Goal: Transaction & Acquisition: Subscribe to service/newsletter

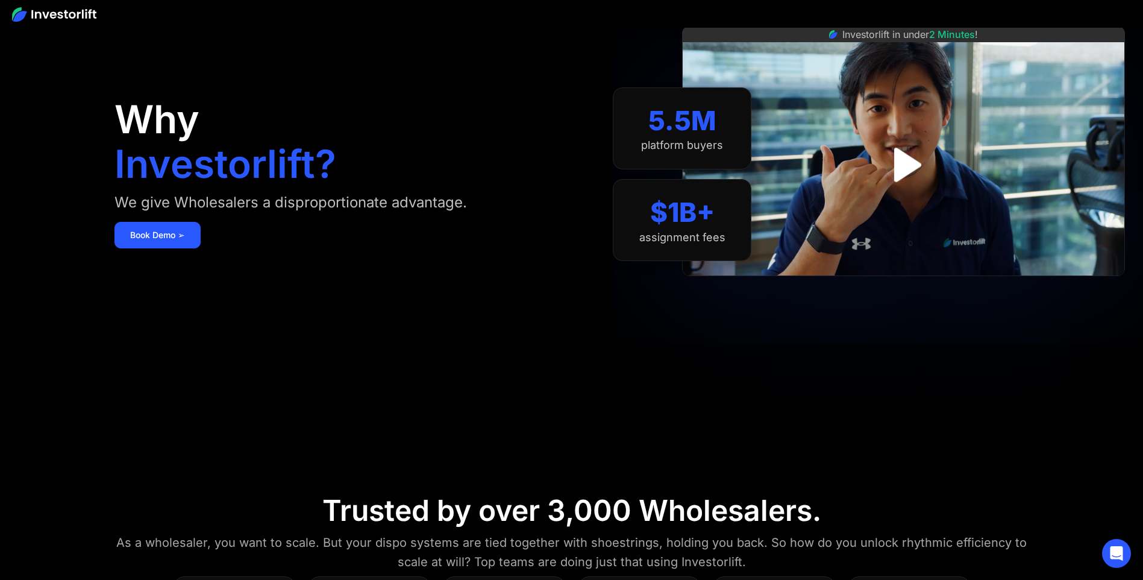
scroll to position [60, 0]
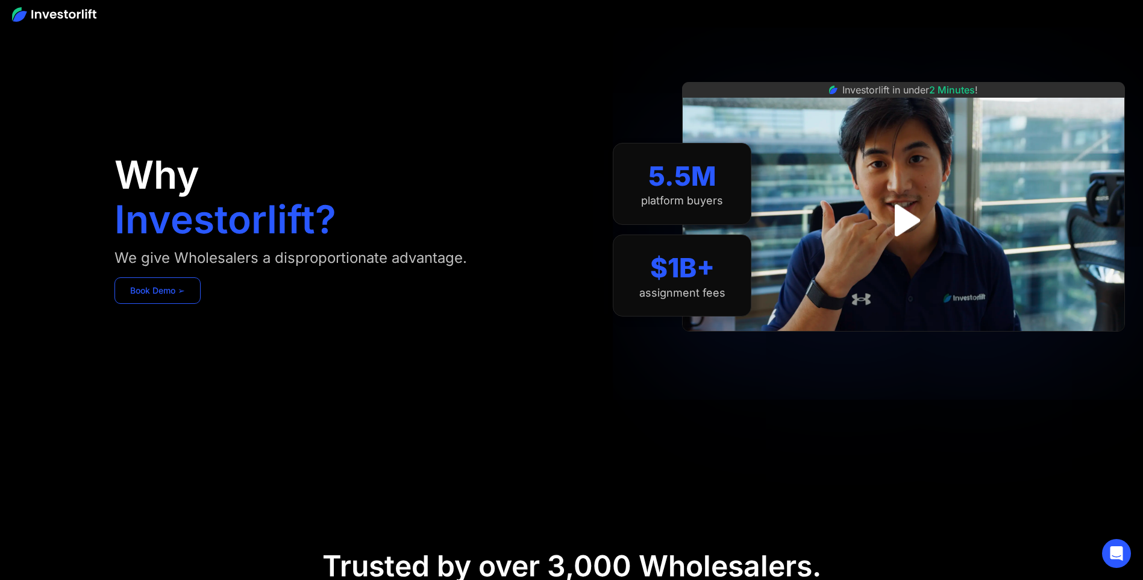
click at [168, 291] on link "Book Demo ➢" at bounding box center [157, 290] width 86 height 27
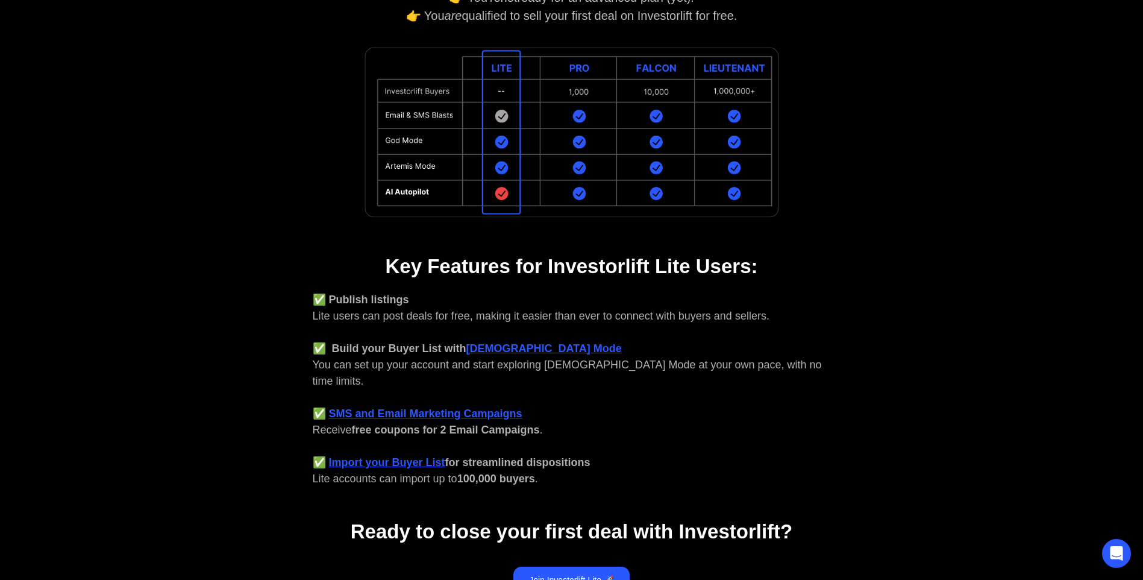
scroll to position [421, 0]
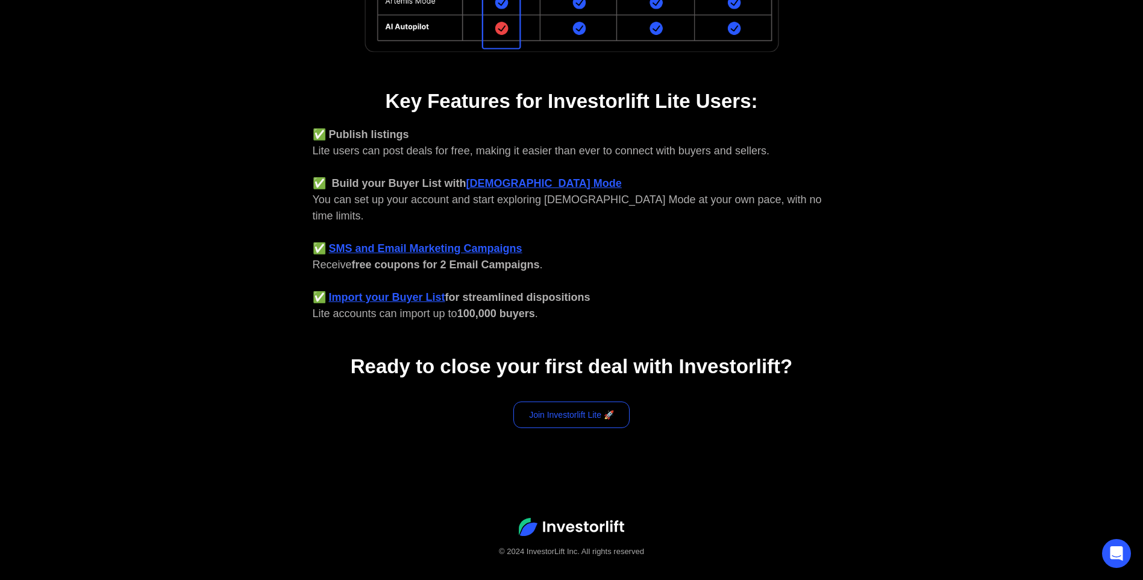
click at [547, 406] on link "Join Investorlift Lite 🚀" at bounding box center [571, 414] width 116 height 27
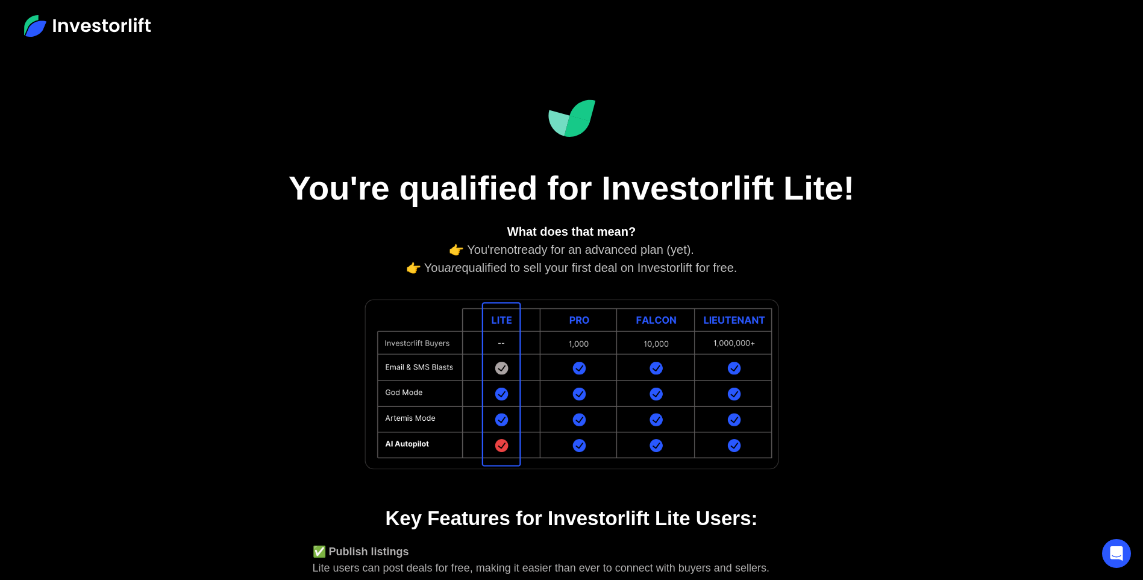
scroll to position [0, 0]
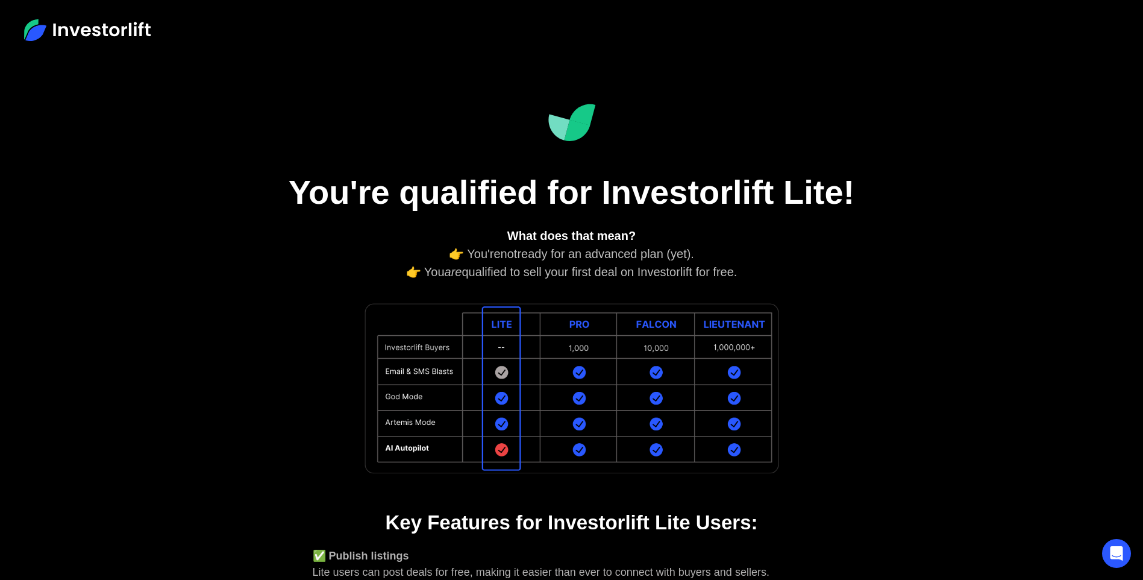
drag, startPoint x: 467, startPoint y: 255, endPoint x: 698, endPoint y: 261, distance: 231.4
click at [698, 261] on div "What does that mean? 👉 You're not ready for an advanced plan (yet). 👉 You are q…" at bounding box center [572, 254] width 518 height 54
drag, startPoint x: 698, startPoint y: 261, endPoint x: 712, endPoint y: 263, distance: 13.4
click at [699, 261] on div "What does that mean? 👉 You're not ready for an advanced plan (yet). 👉 You are q…" at bounding box center [572, 254] width 518 height 54
drag, startPoint x: 745, startPoint y: 275, endPoint x: 421, endPoint y: 268, distance: 324.2
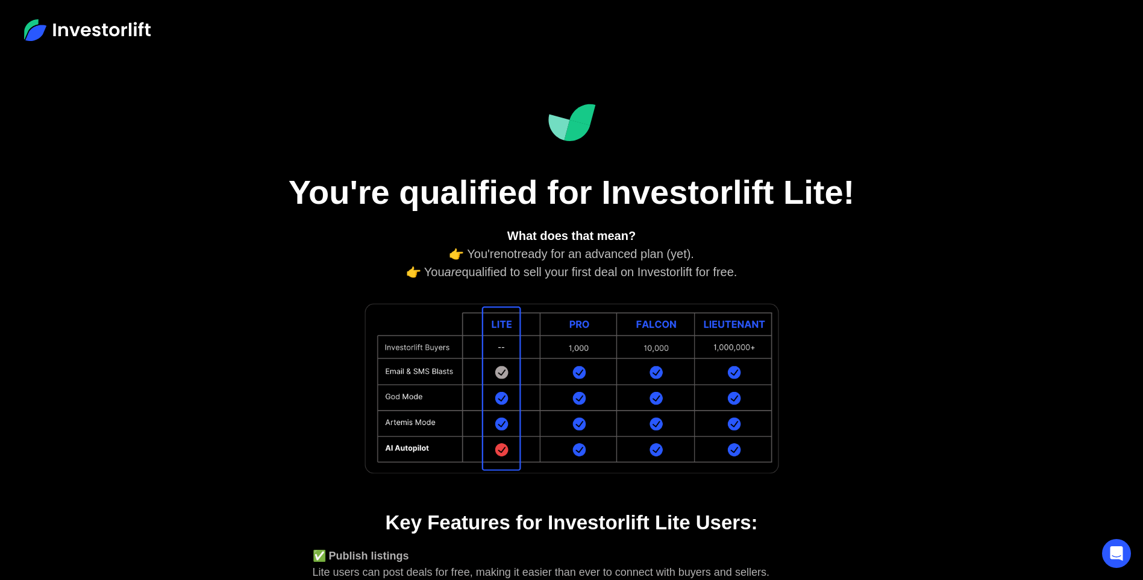
click at [421, 268] on div "What does that mean? 👉 You're not ready for an advanced plan (yet). 👉 You are q…" at bounding box center [572, 254] width 518 height 54
click at [420, 268] on div "What does that mean? 👉 You're not ready for an advanced plan (yet). 👉 You are q…" at bounding box center [572, 254] width 518 height 54
drag, startPoint x: 465, startPoint y: 252, endPoint x: 706, endPoint y: 257, distance: 241.6
click at [706, 257] on div "What does that mean? 👉 You're not ready for an advanced plan (yet). 👉 You are q…" at bounding box center [572, 254] width 518 height 54
click at [706, 256] on div "What does that mean? 👉 You're not ready for an advanced plan (yet). 👉 You are q…" at bounding box center [572, 254] width 518 height 54
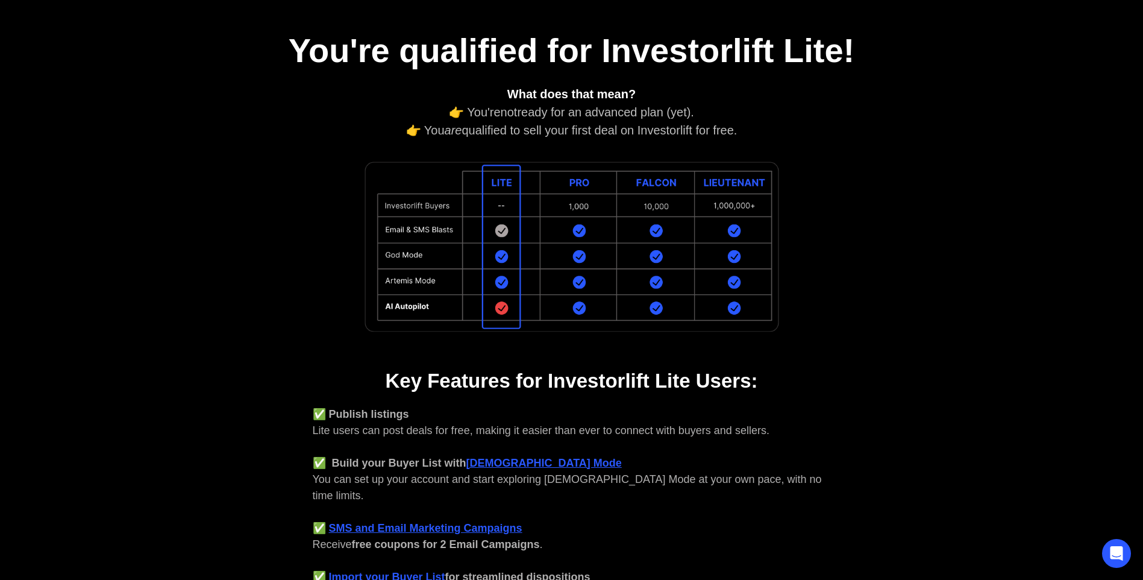
scroll to position [181, 0]
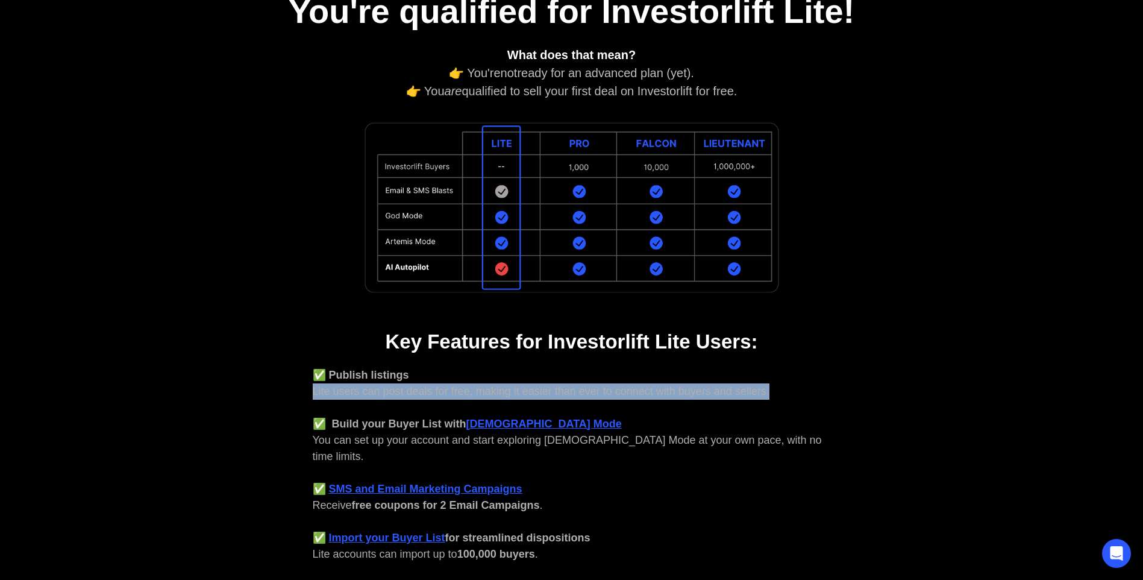
drag, startPoint x: 305, startPoint y: 385, endPoint x: 769, endPoint y: 399, distance: 464.7
click at [769, 399] on div "You're qualified for Investorlift Lite! What does that mean? 👉 You're not ready…" at bounding box center [571, 286] width 651 height 813
click at [769, 399] on div "✅ Publish listings Lite users can post deals for free, making it easier than ev…" at bounding box center [572, 464] width 518 height 195
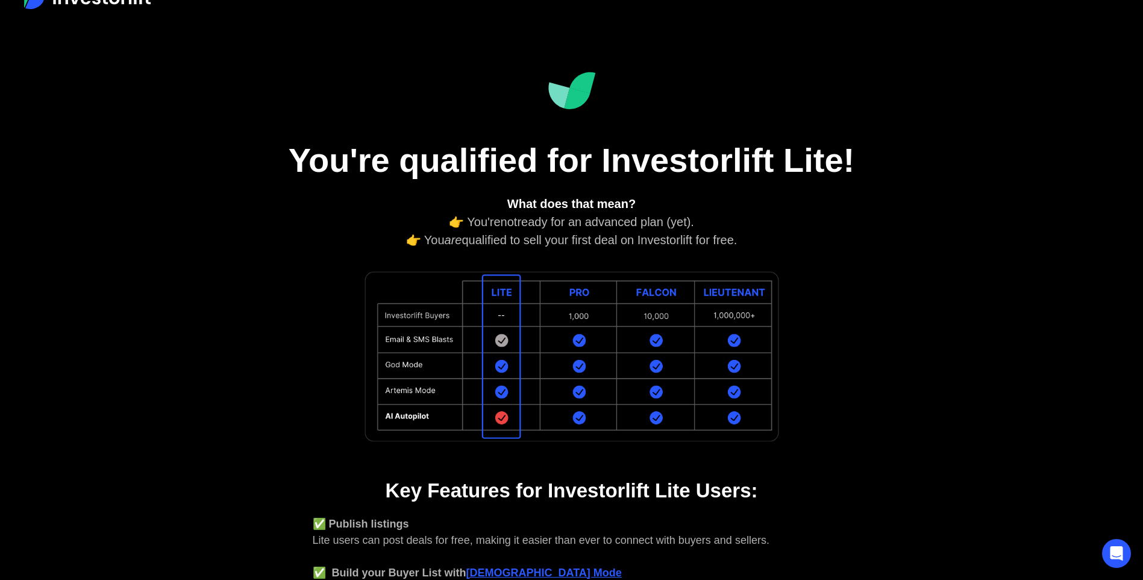
scroll to position [0, 0]
